Goal: Task Accomplishment & Management: Manage account settings

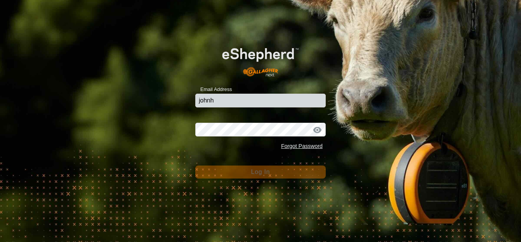
type input "[EMAIL_ADDRESS][DOMAIN_NAME]"
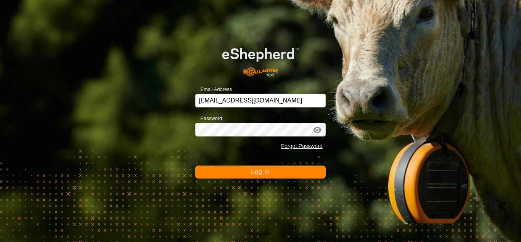
click at [257, 173] on span "Log In" at bounding box center [260, 171] width 19 height 6
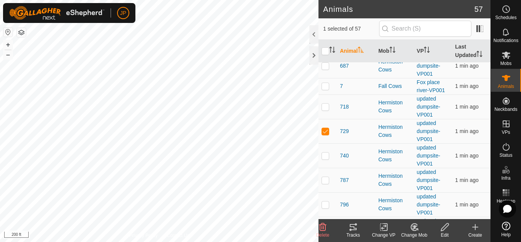
scroll to position [649, 0]
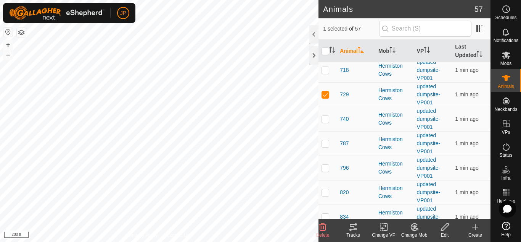
click at [355, 227] on icon at bounding box center [353, 227] width 7 height 6
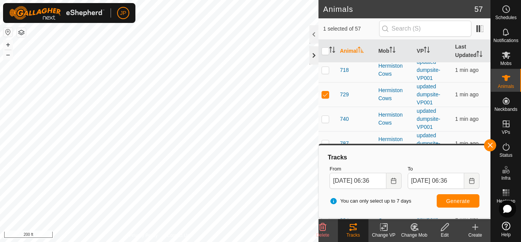
click at [312, 53] on div at bounding box center [314, 55] width 9 height 18
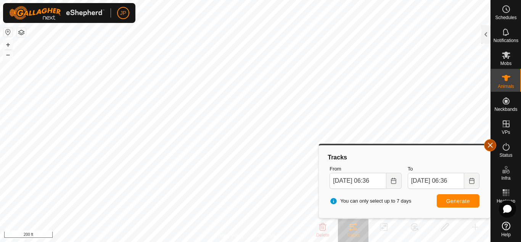
click at [491, 146] on button "button" at bounding box center [490, 145] width 12 height 12
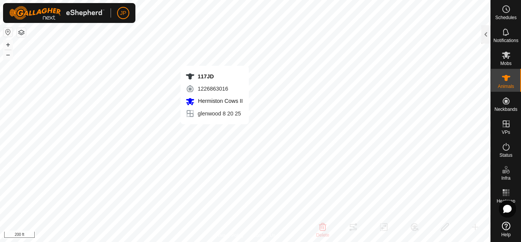
checkbox input "true"
checkbox input "false"
checkbox input "true"
click at [487, 31] on div at bounding box center [486, 34] width 9 height 18
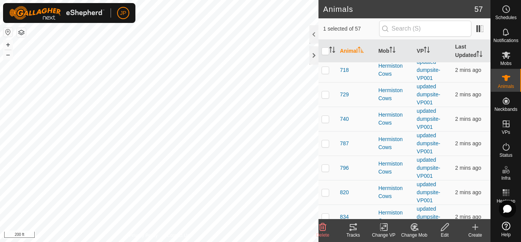
click at [356, 227] on icon at bounding box center [353, 227] width 7 height 6
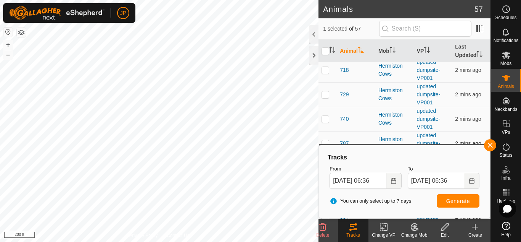
drag, startPoint x: 492, startPoint y: 144, endPoint x: 477, endPoint y: 139, distance: 15.7
click at [493, 144] on button "button" at bounding box center [490, 145] width 12 height 12
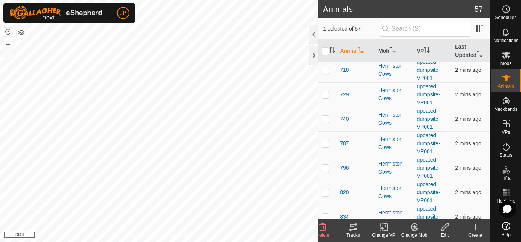
checkbox input "true"
checkbox input "false"
click at [355, 228] on icon at bounding box center [353, 227] width 7 height 6
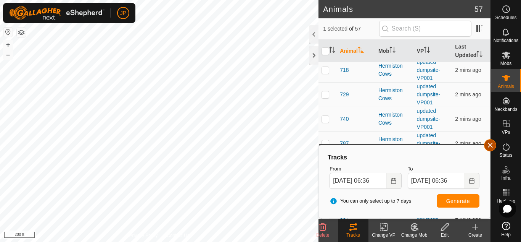
click at [490, 143] on button "button" at bounding box center [490, 145] width 12 height 12
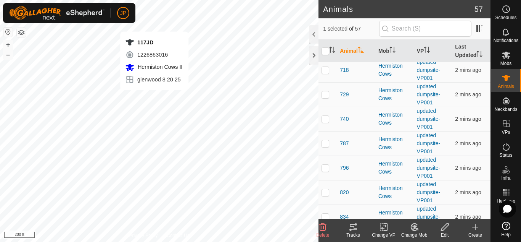
checkbox input "false"
checkbox input "true"
click at [353, 224] on icon at bounding box center [353, 227] width 7 height 6
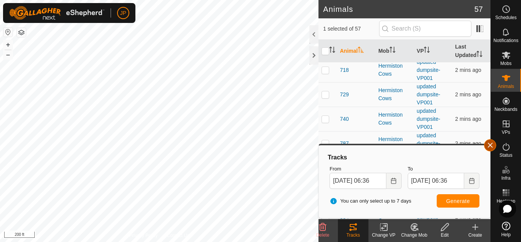
click at [488, 144] on button "button" at bounding box center [490, 145] width 12 height 12
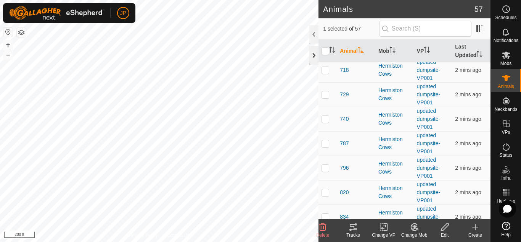
click at [313, 54] on div at bounding box center [314, 55] width 9 height 18
